Goal: Transaction & Acquisition: Purchase product/service

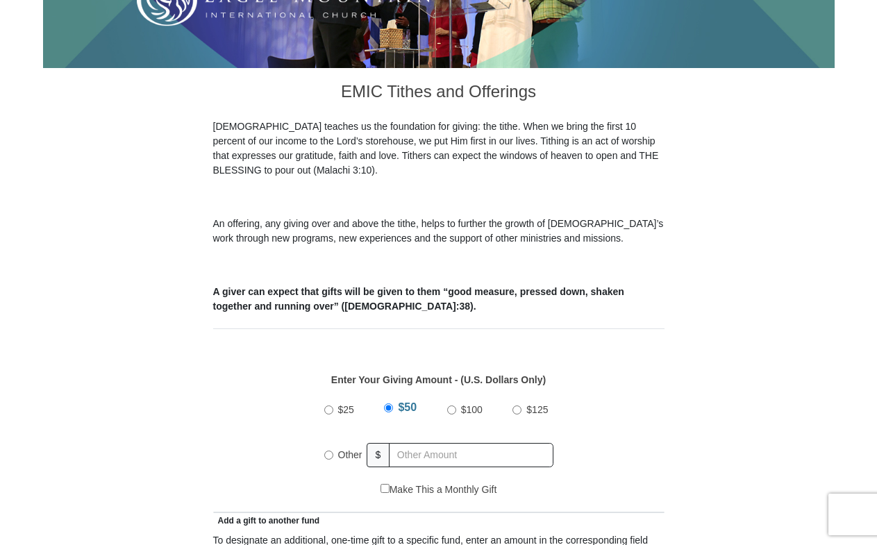
scroll to position [326, 0]
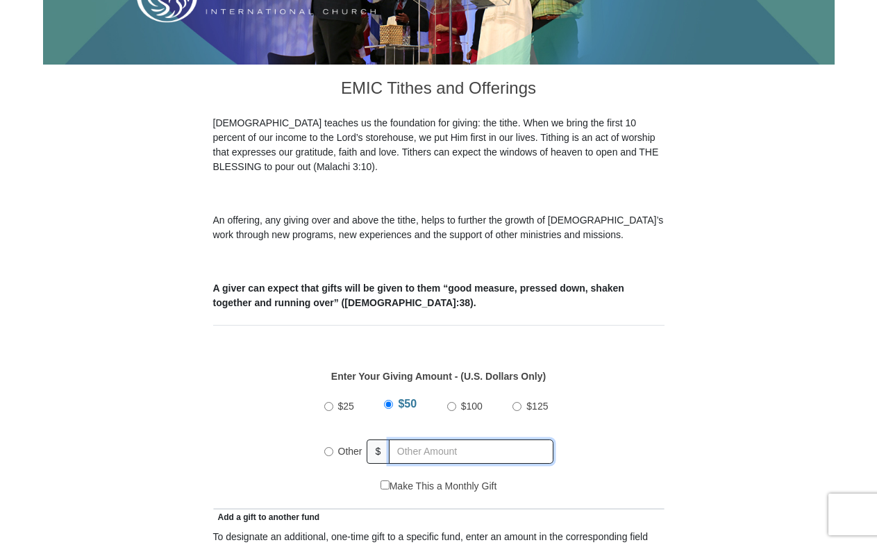
radio input "true"
click at [413, 439] on input "text" at bounding box center [473, 451] width 159 height 24
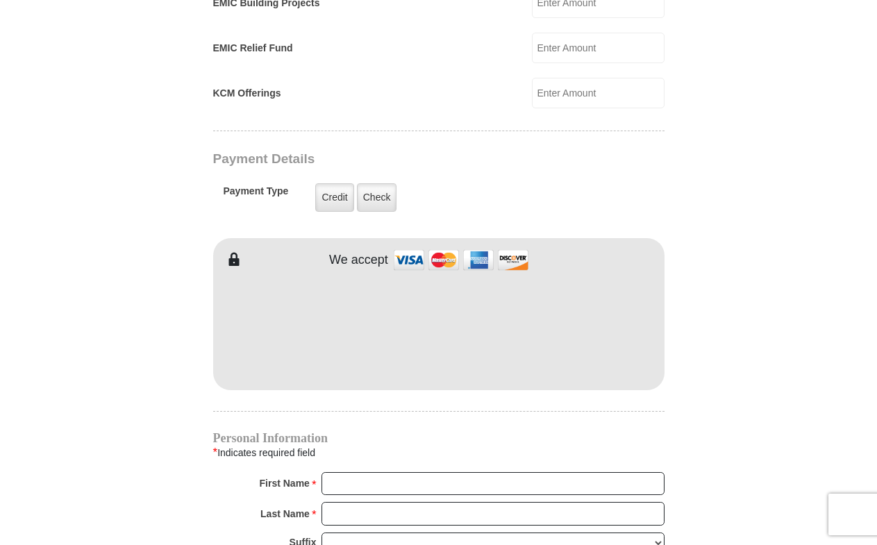
scroll to position [1008, 0]
type input "20.00"
click at [376, 183] on label "Check" at bounding box center [377, 197] width 40 height 28
click at [0, 0] on input "Check" at bounding box center [0, 0] width 0 height 0
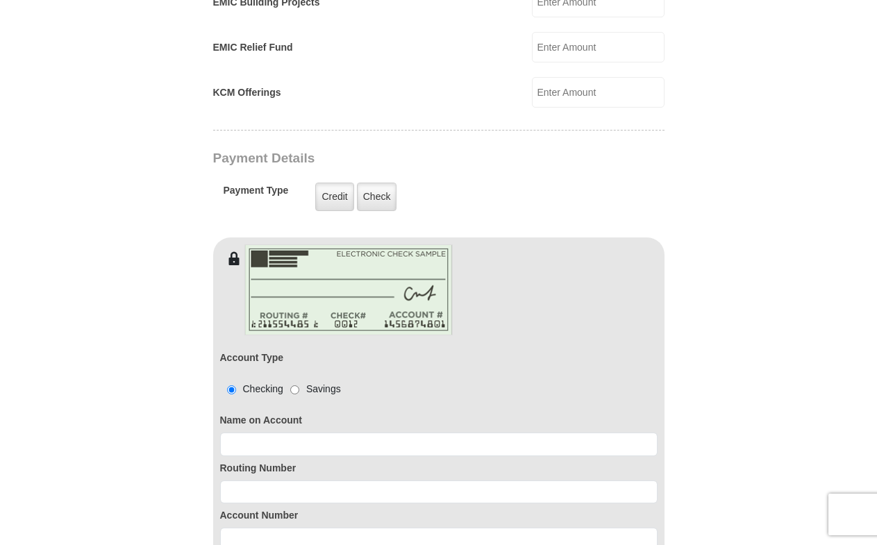
click at [450, 461] on label "Routing Number" at bounding box center [438, 468] width 437 height 15
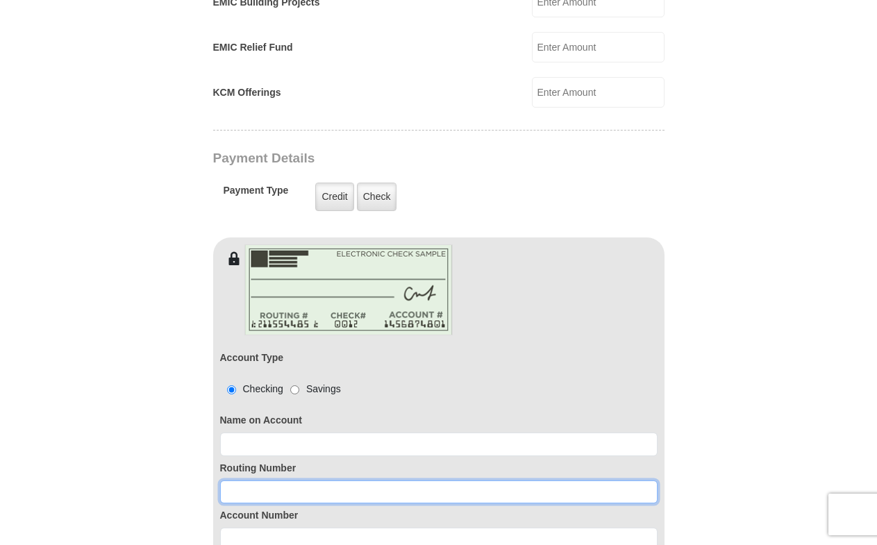
click at [441, 480] on input at bounding box center [438, 492] width 437 height 24
type input "314089681"
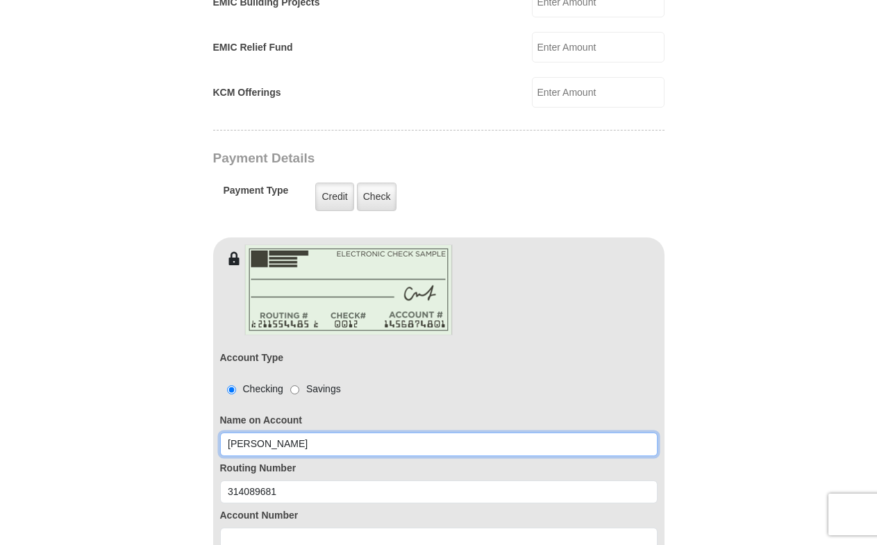
type input "[PERSON_NAME]"
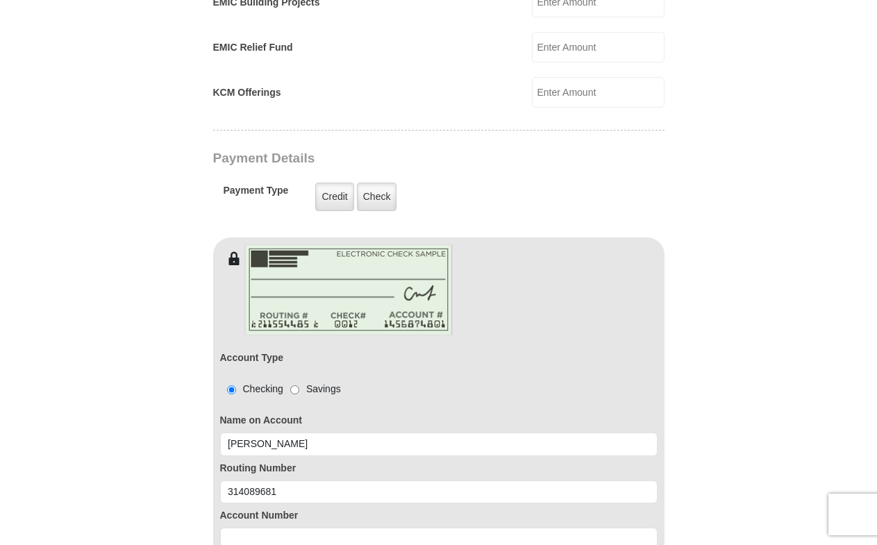
type input "[PERSON_NAME]"
type input "5126601781"
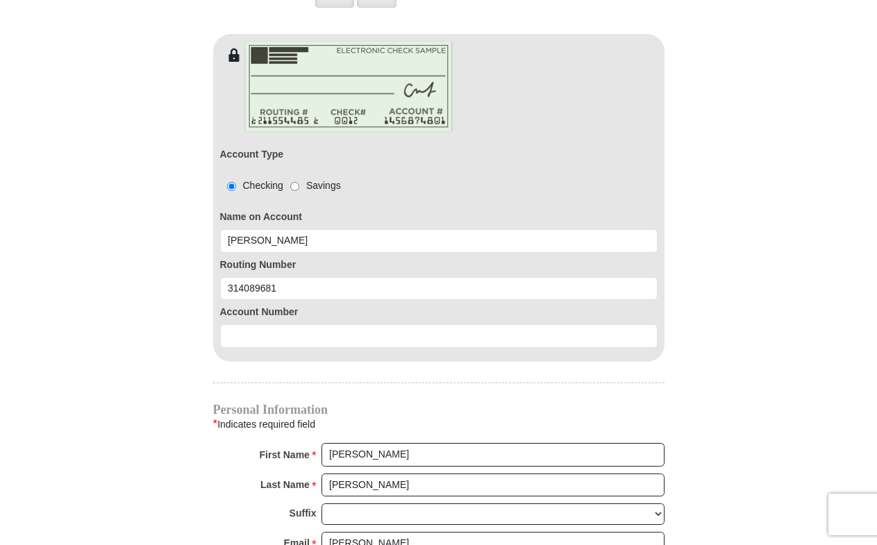
scroll to position [1216, 0]
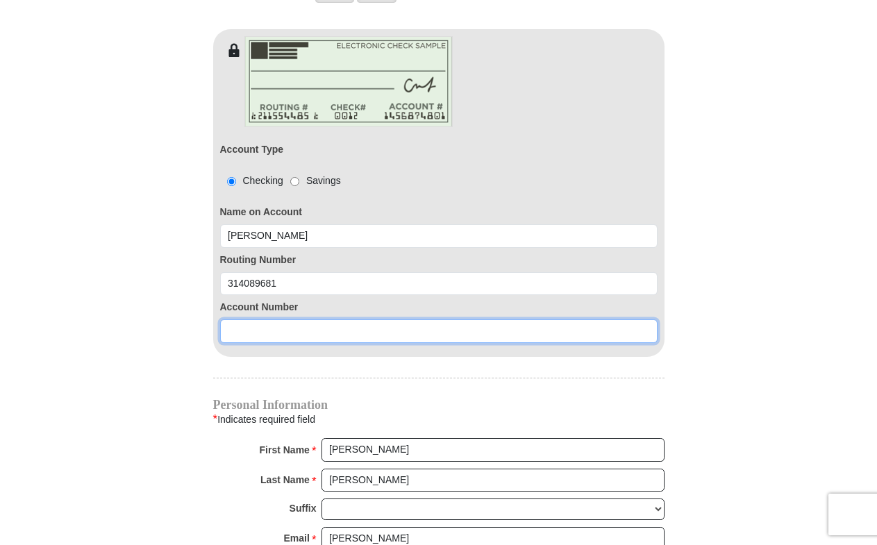
click at [275, 323] on input at bounding box center [438, 331] width 437 height 24
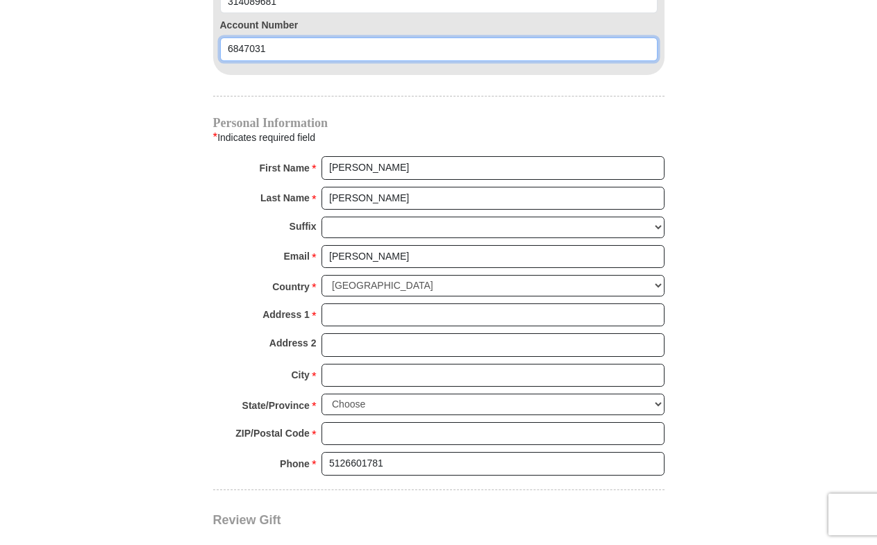
scroll to position [1499, 0]
type input "6847031"
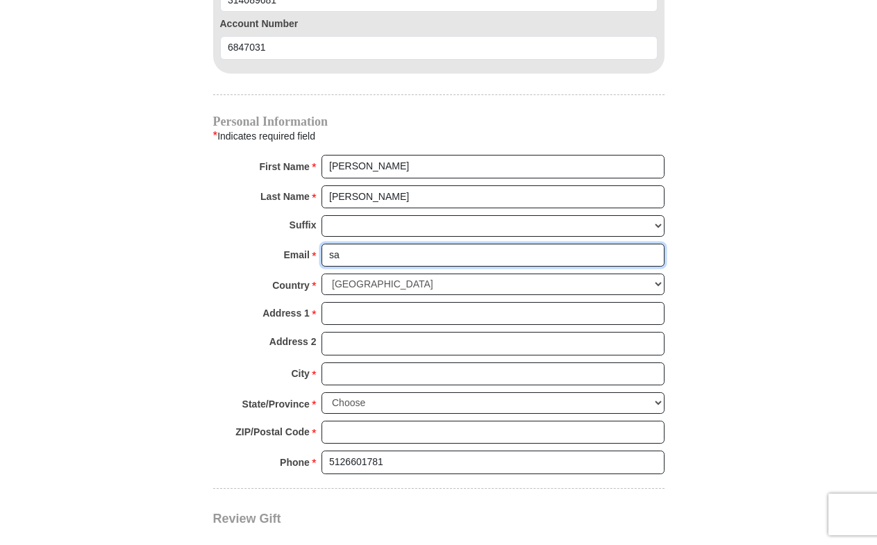
type input "s"
type input "sj"
type input "[EMAIL_ADDRESS][DOMAIN_NAME]"
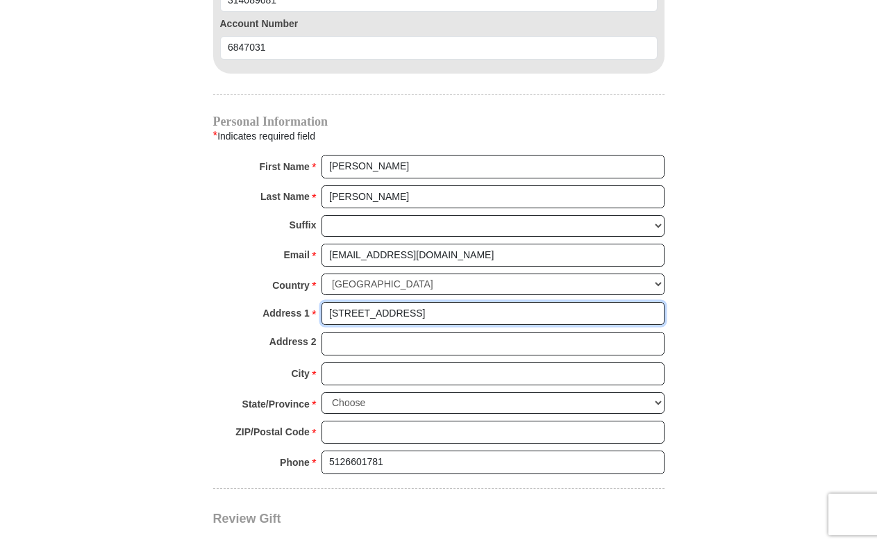
type input "[STREET_ADDRESS]"
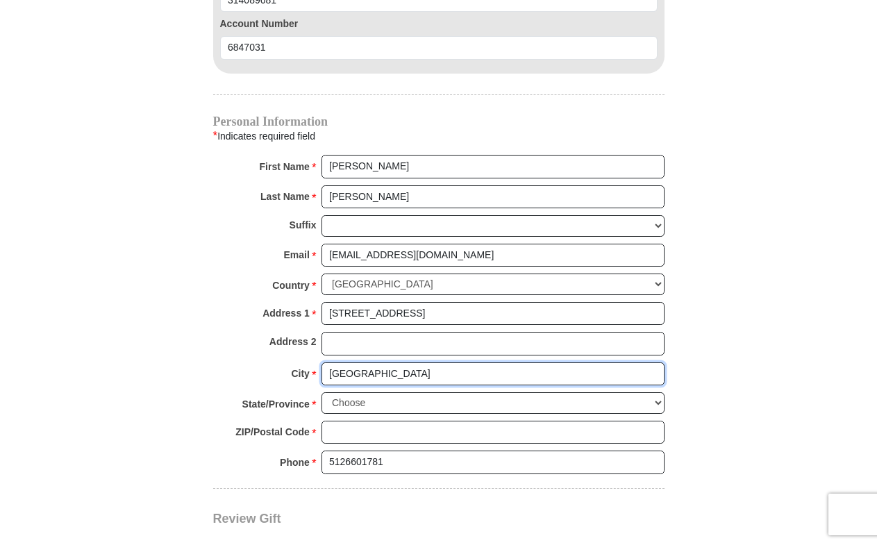
type input "[GEOGRAPHIC_DATA]"
select select "[GEOGRAPHIC_DATA]"
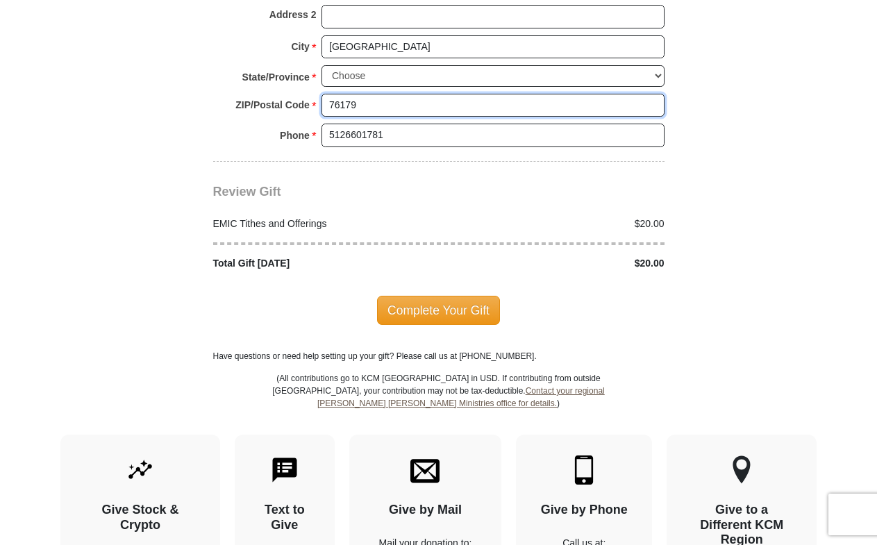
scroll to position [1831, 0]
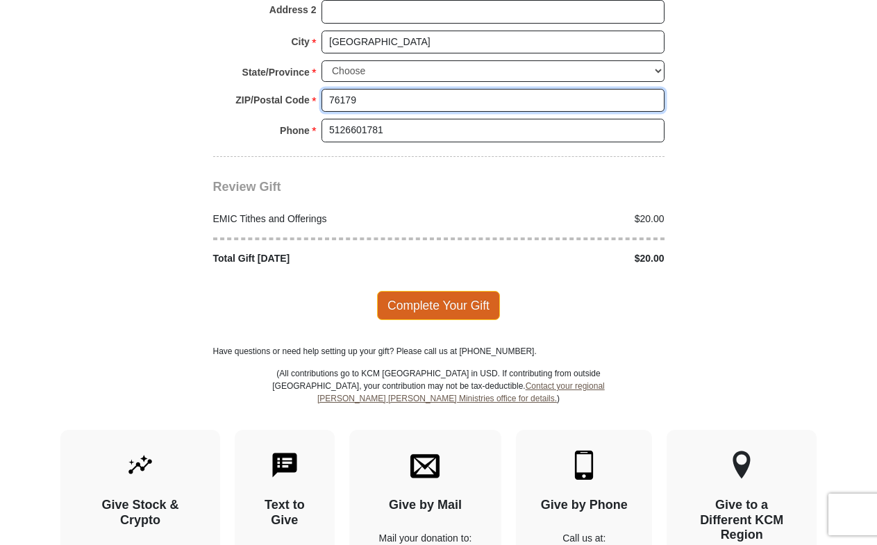
type input "76179"
click at [449, 291] on span "Complete Your Gift" at bounding box center [438, 305] width 123 height 29
